Goal: Find specific page/section: Find specific page/section

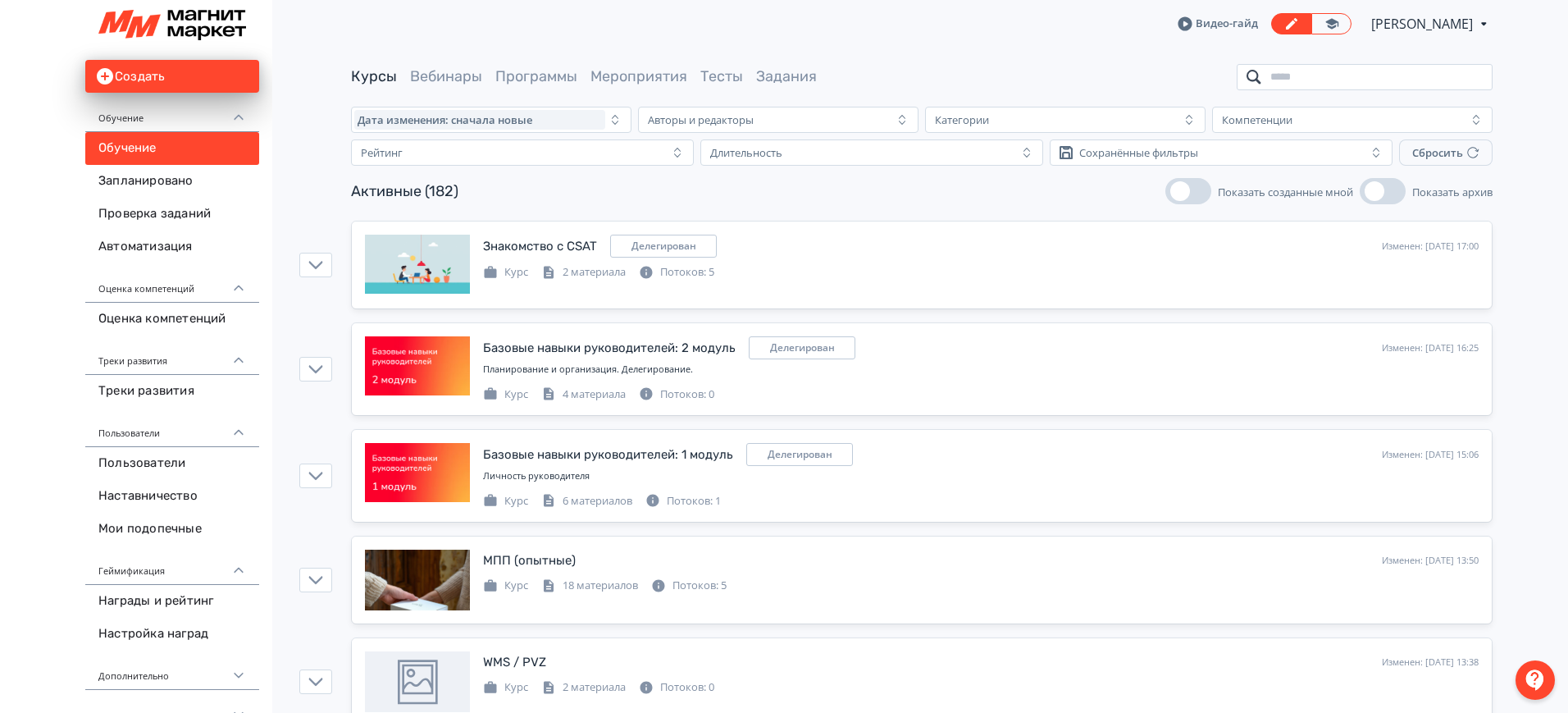
click at [1297, 69] on input "search" at bounding box center [1365, 77] width 256 height 26
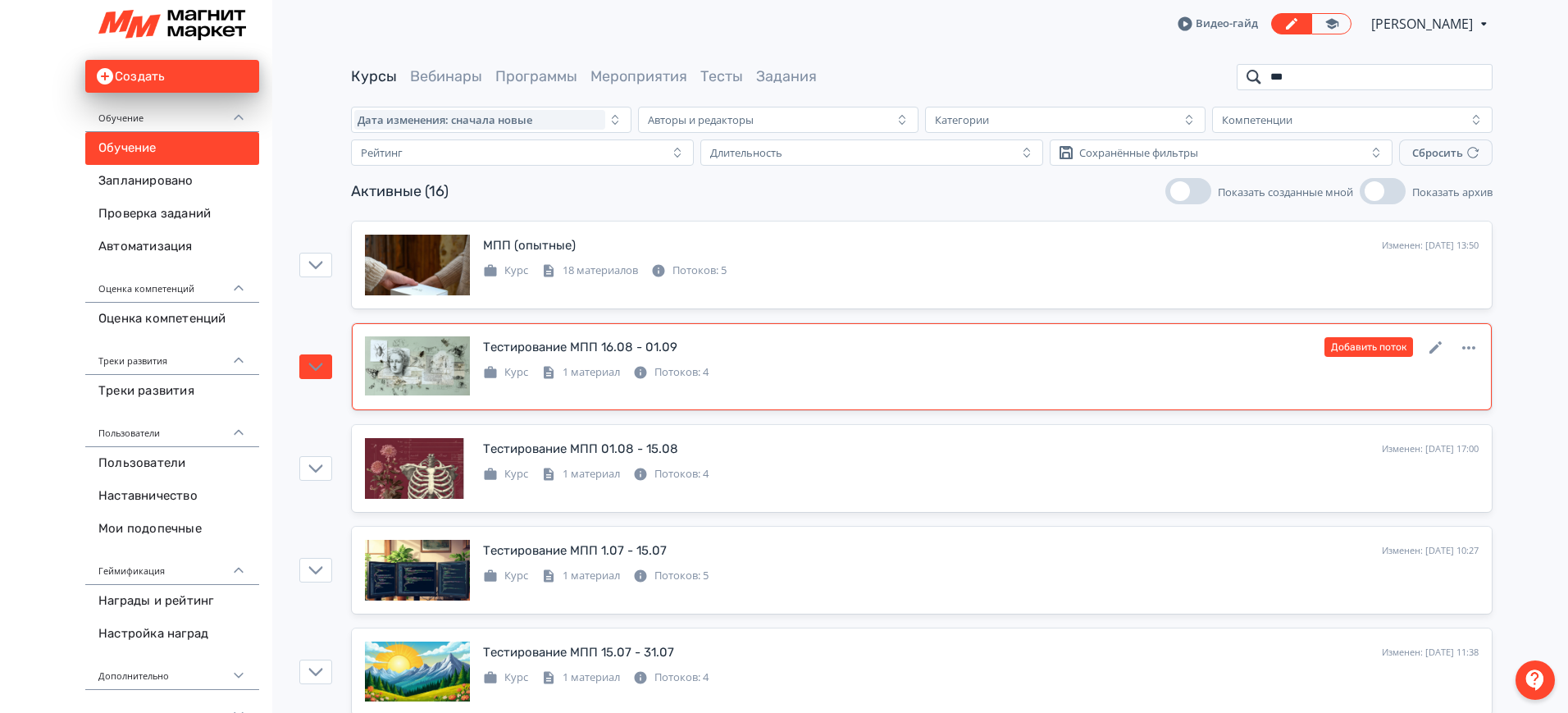
type input "***"
click at [677, 341] on div "Тестирование МПП 16.08 - 01.09 Изменен: [DATE] 10:48 Добавить поток" at bounding box center [981, 347] width 996 height 22
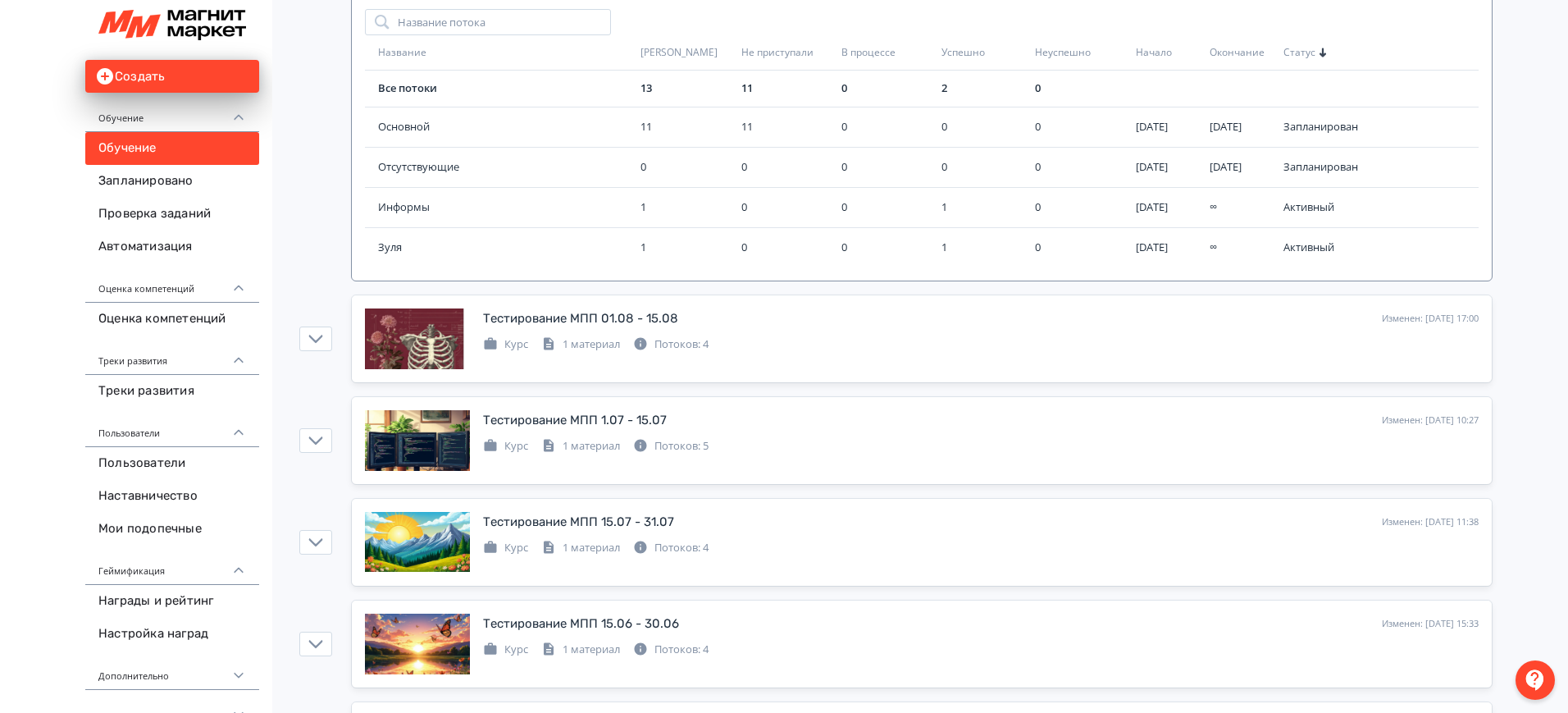
scroll to position [410, 0]
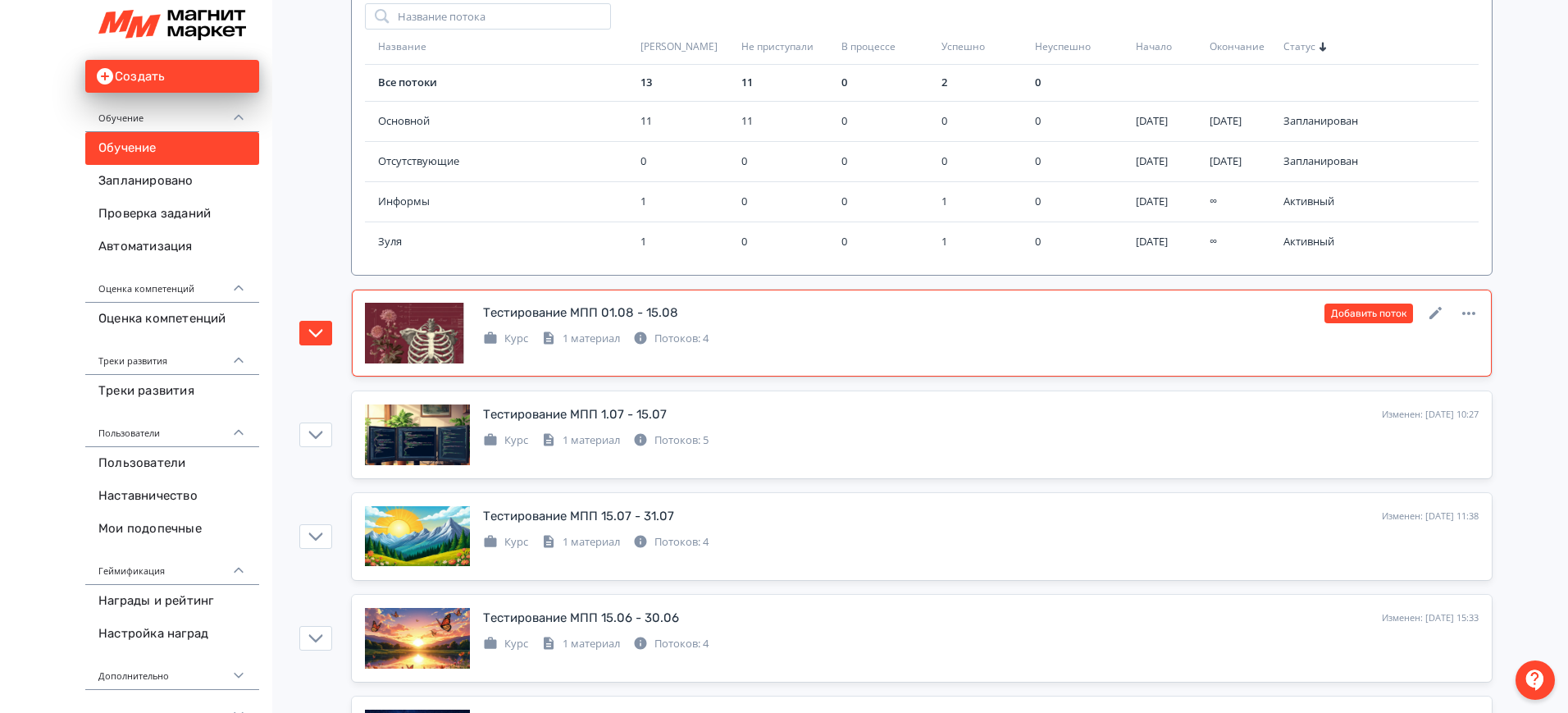
click at [764, 314] on div "Тестирование МПП 01.08 - 15.08 Изменен: [DATE] 17:00 Добавить поток" at bounding box center [981, 313] width 996 height 22
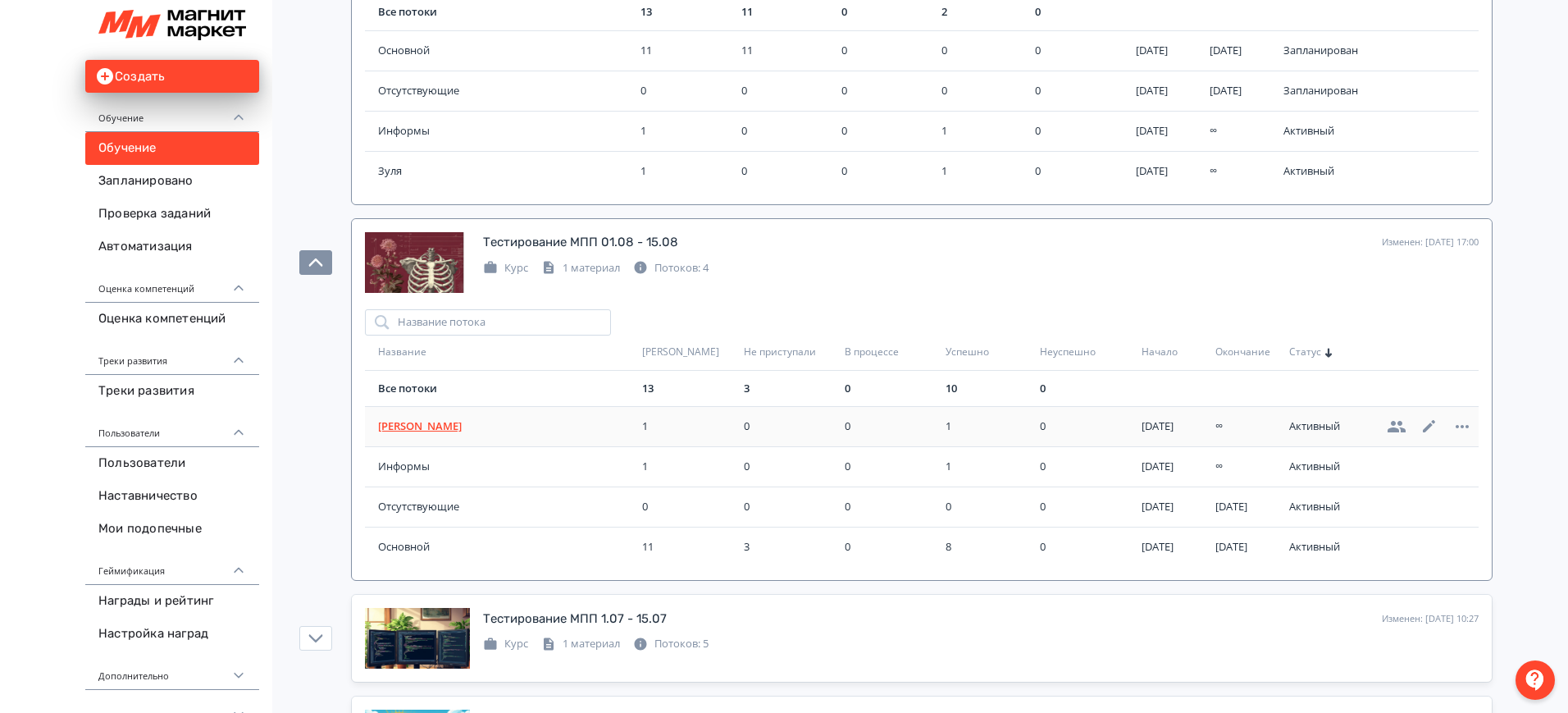
scroll to position [512, 0]
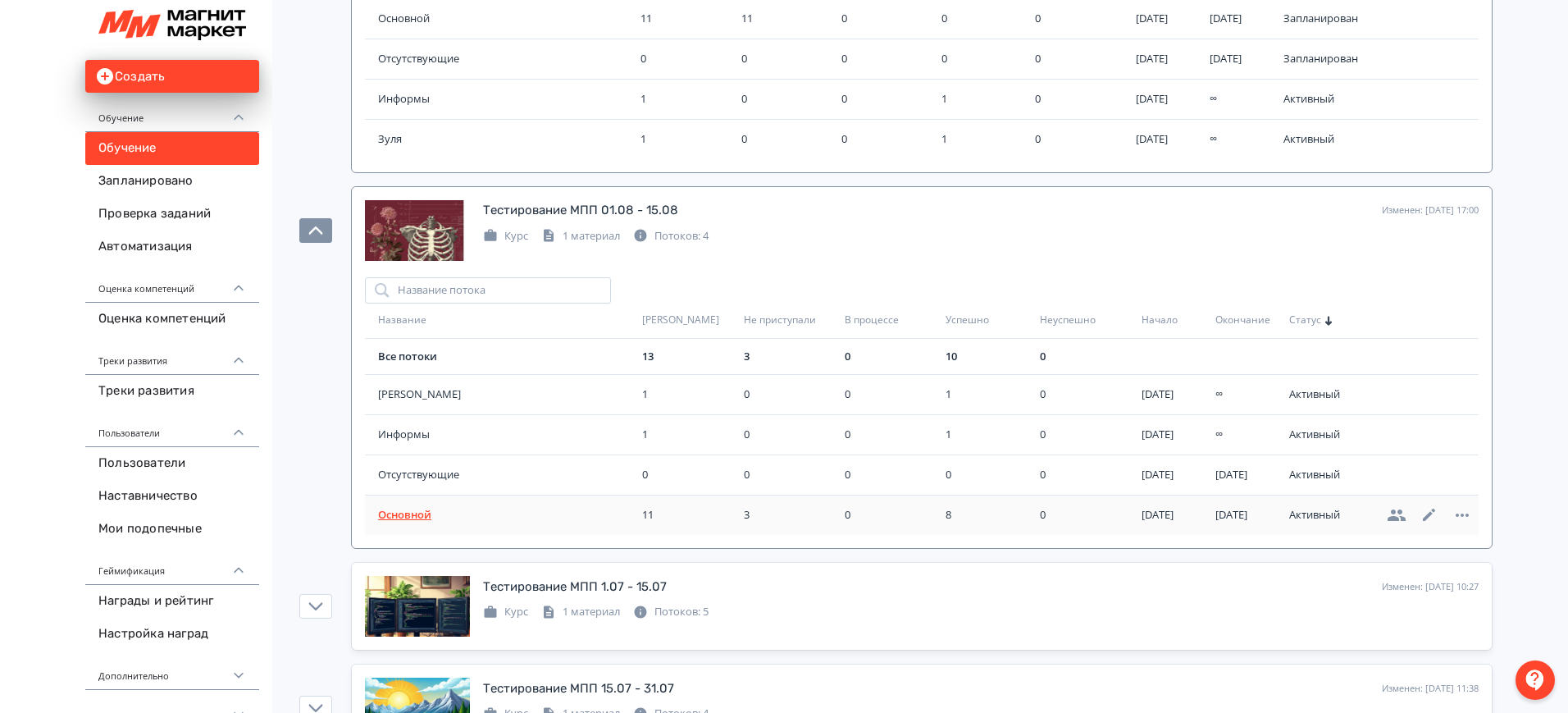
click at [414, 514] on span "Основной" at bounding box center [506, 515] width 257 height 17
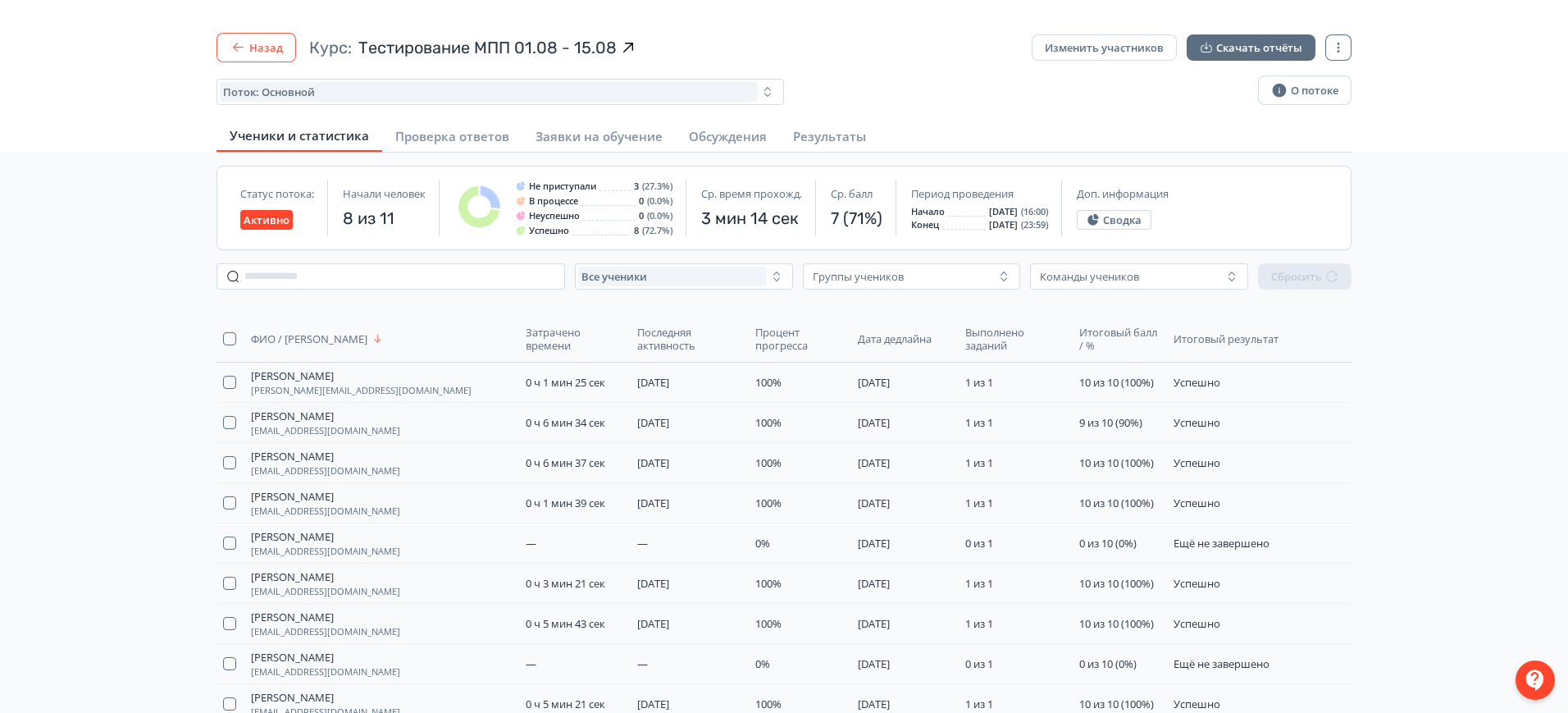
click at [260, 39] on button "Назад" at bounding box center [256, 48] width 80 height 30
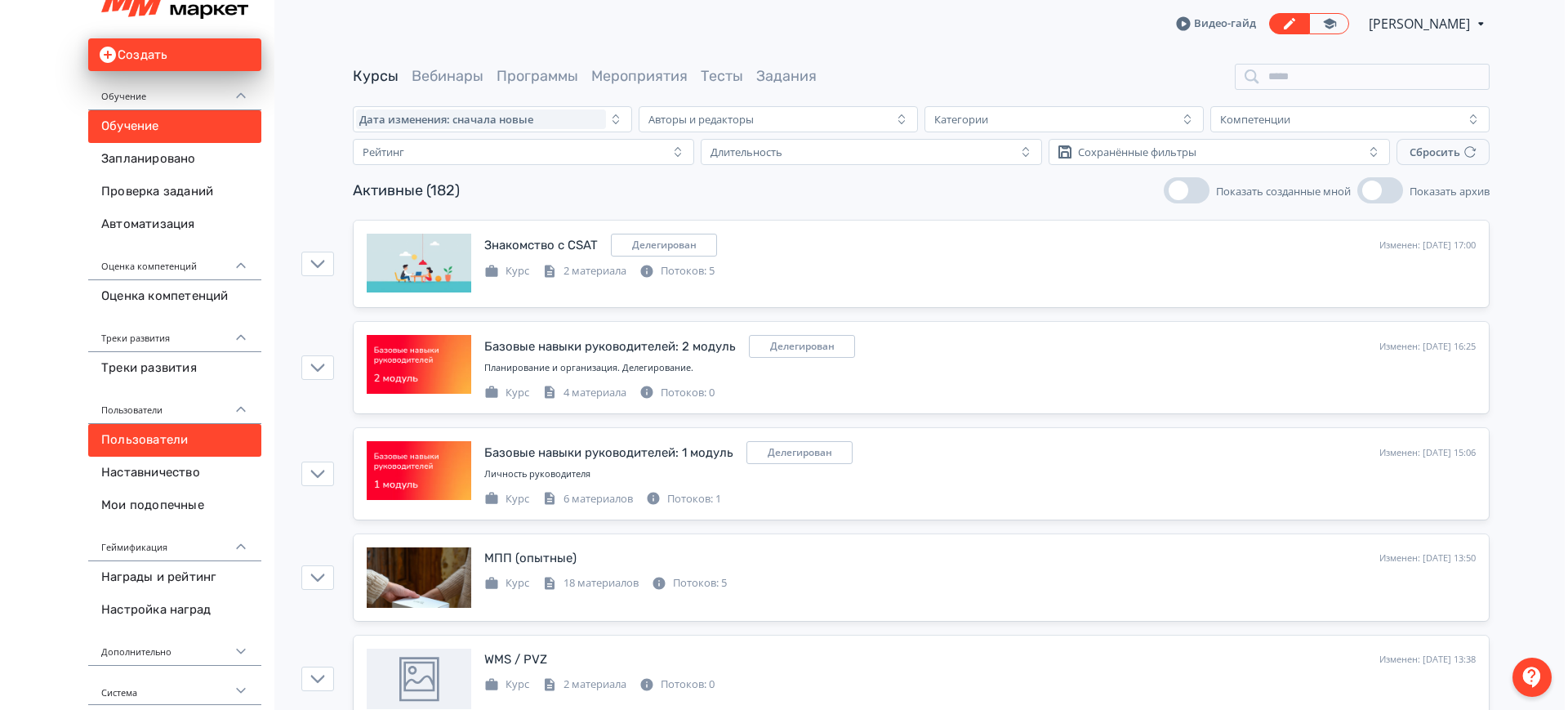
scroll to position [26, 0]
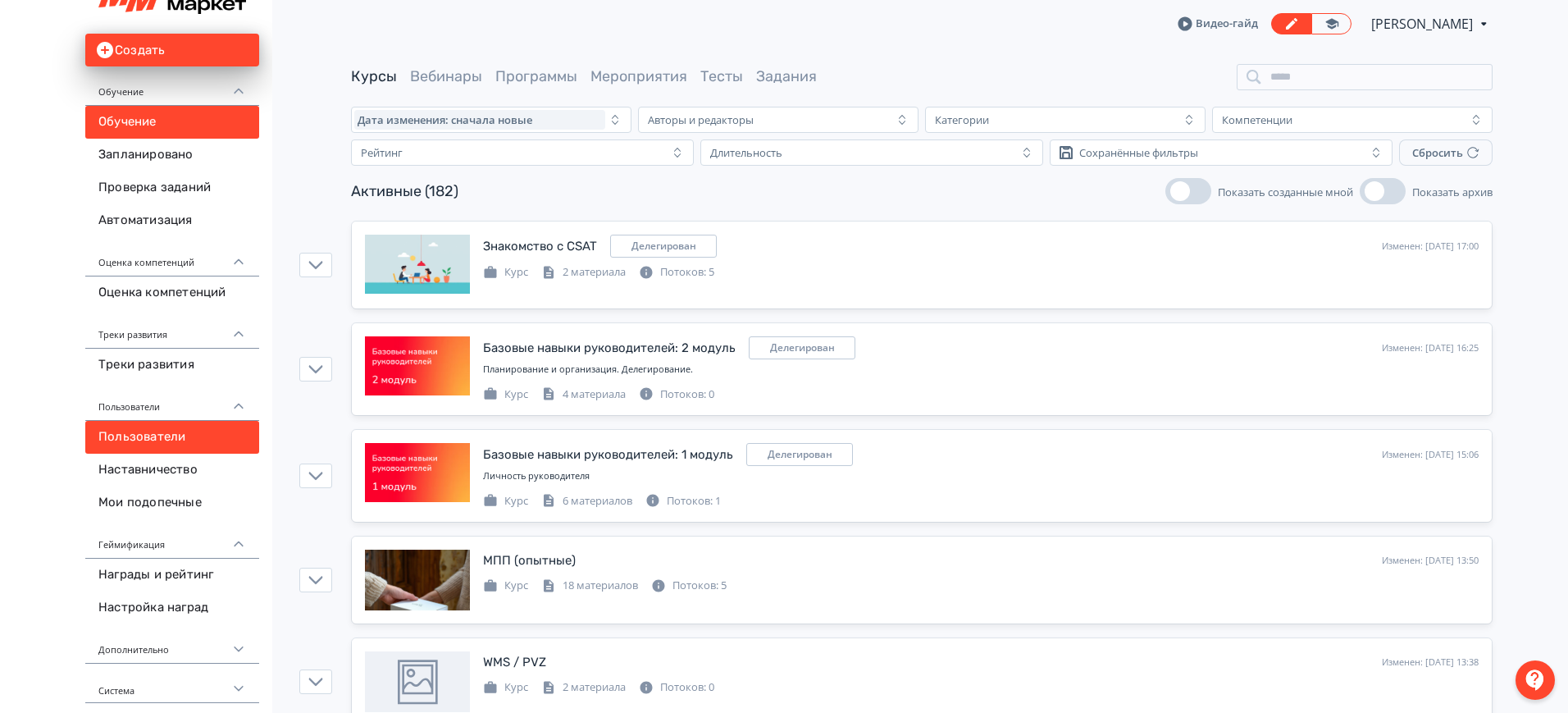
click at [154, 426] on link "Пользователи" at bounding box center [172, 437] width 174 height 33
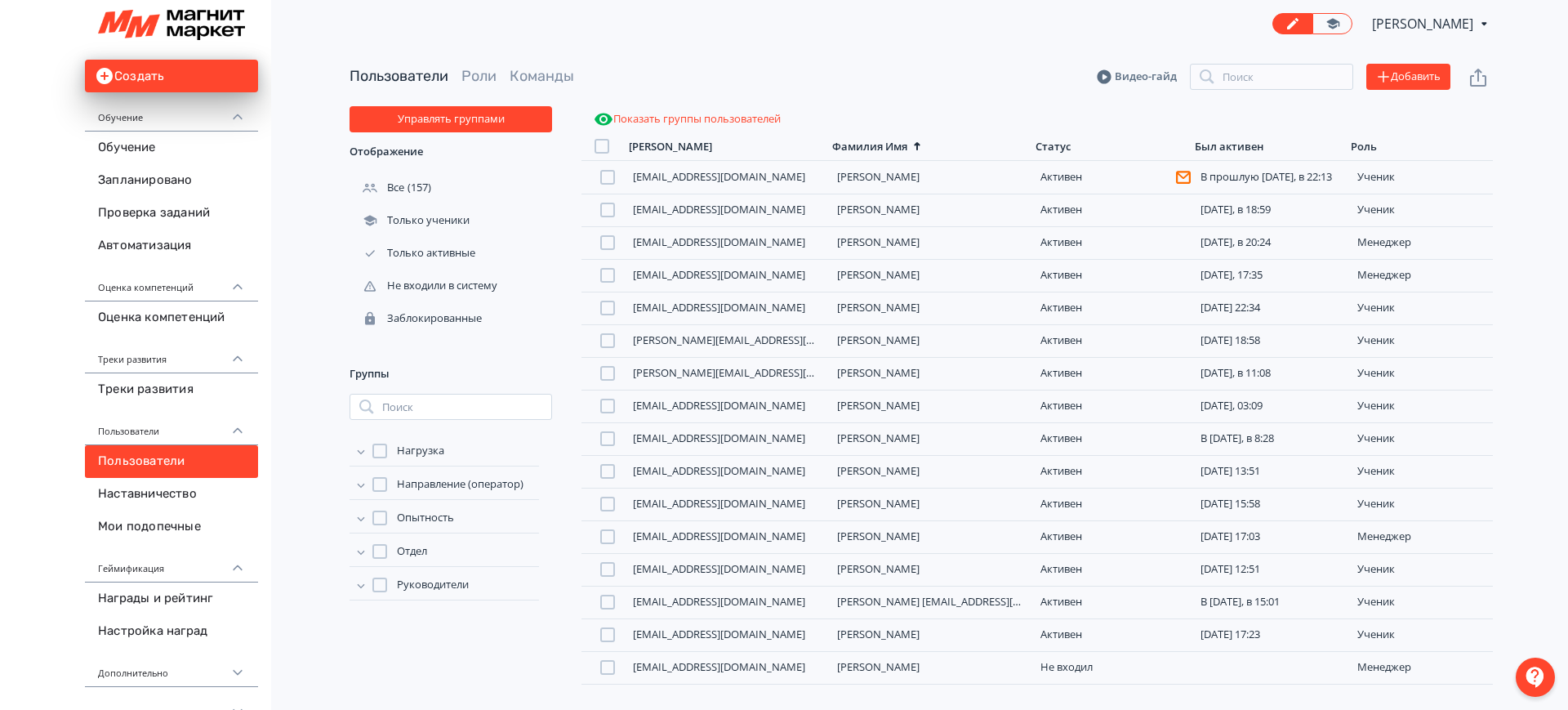
click at [460, 460] on div "Нагрузка" at bounding box center [444, 452] width 189 height 27
click at [445, 453] on div "Нагрузка" at bounding box center [444, 451] width 189 height 16
click at [424, 448] on span "Нагрузка" at bounding box center [420, 451] width 48 height 16
click at [426, 489] on span "Чаты день" at bounding box center [438, 496] width 53 height 16
